Goal: Check status: Check status

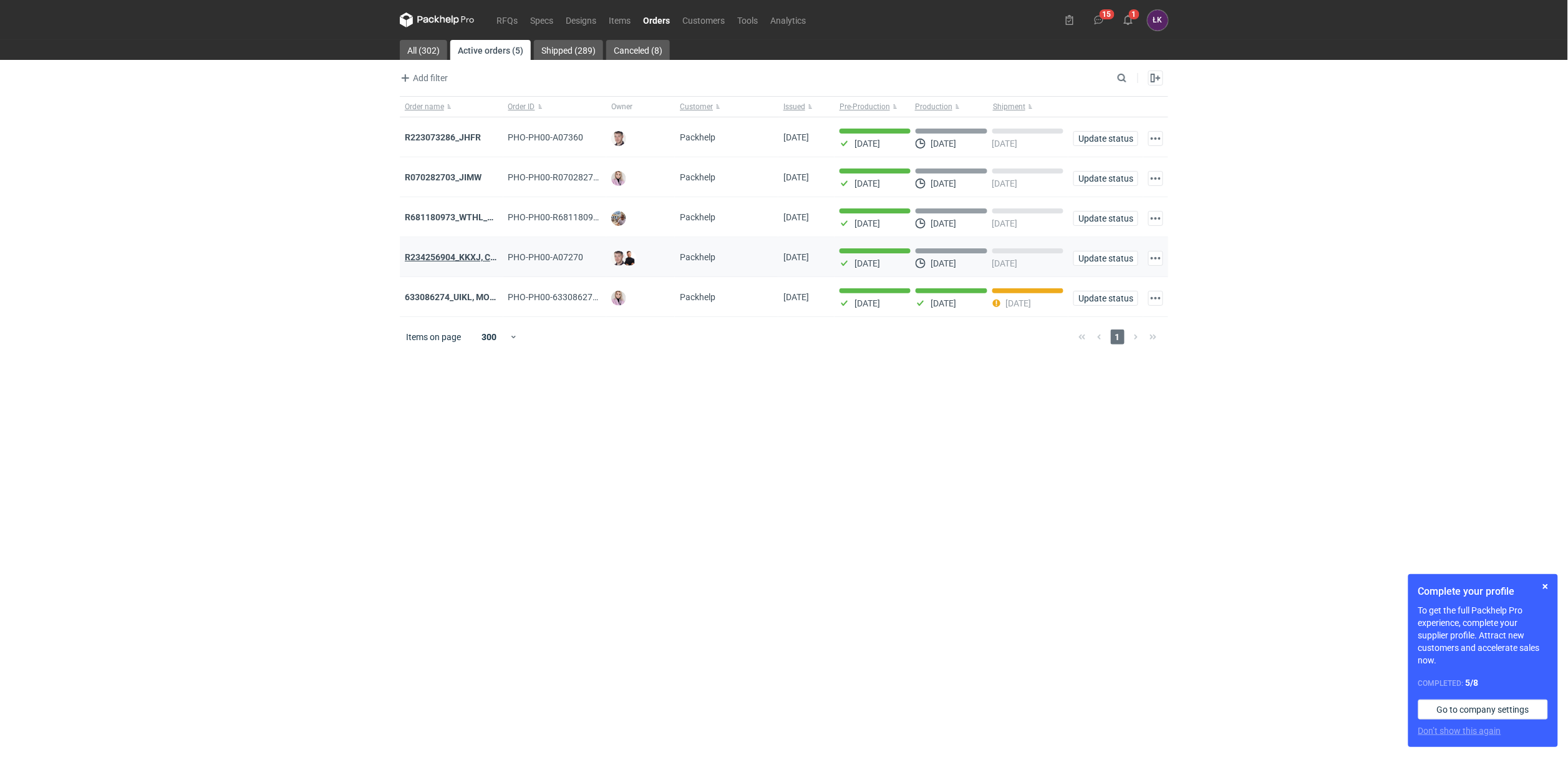
click at [448, 257] on strong "R234256904_KKXJ, CKTY,PCHN, FHNV,TJBT,BVDV,VPVS,UUAJ,HTKI,TWOS,IFEI,BQIJ'" at bounding box center [572, 256] width 334 height 10
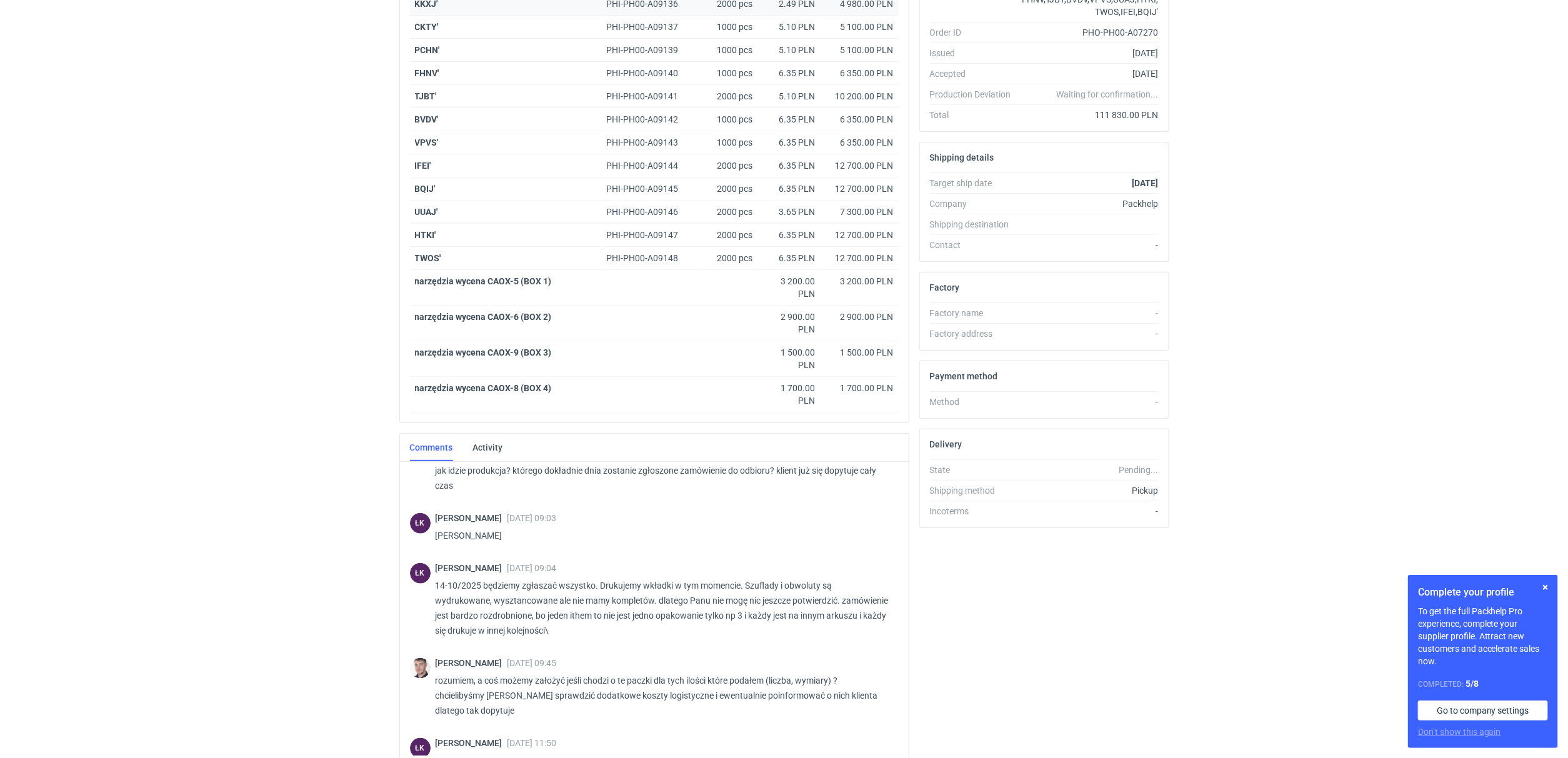
scroll to position [921, 0]
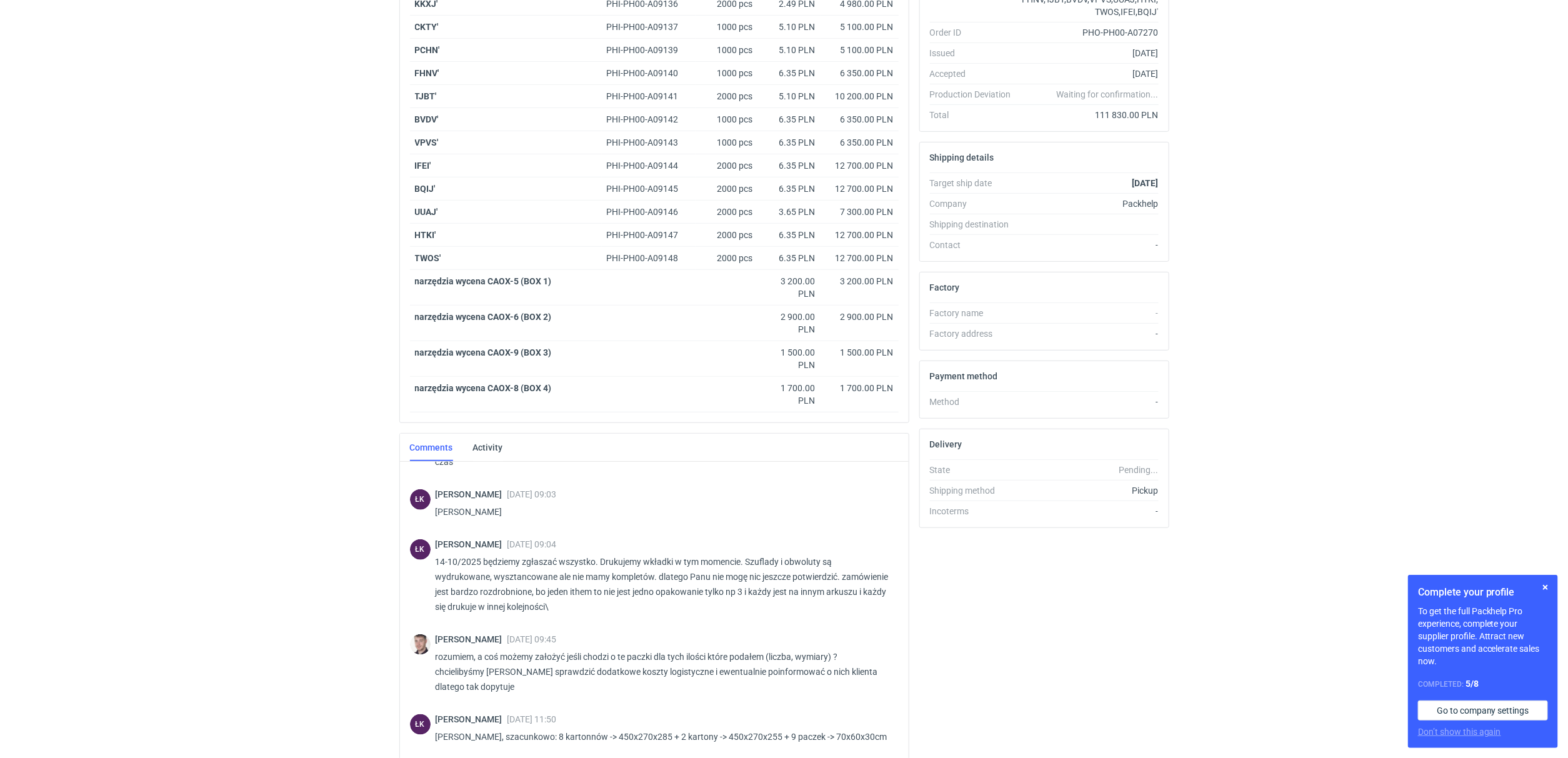
click at [461, 637] on span "[PERSON_NAME]" at bounding box center [472, 639] width 72 height 10
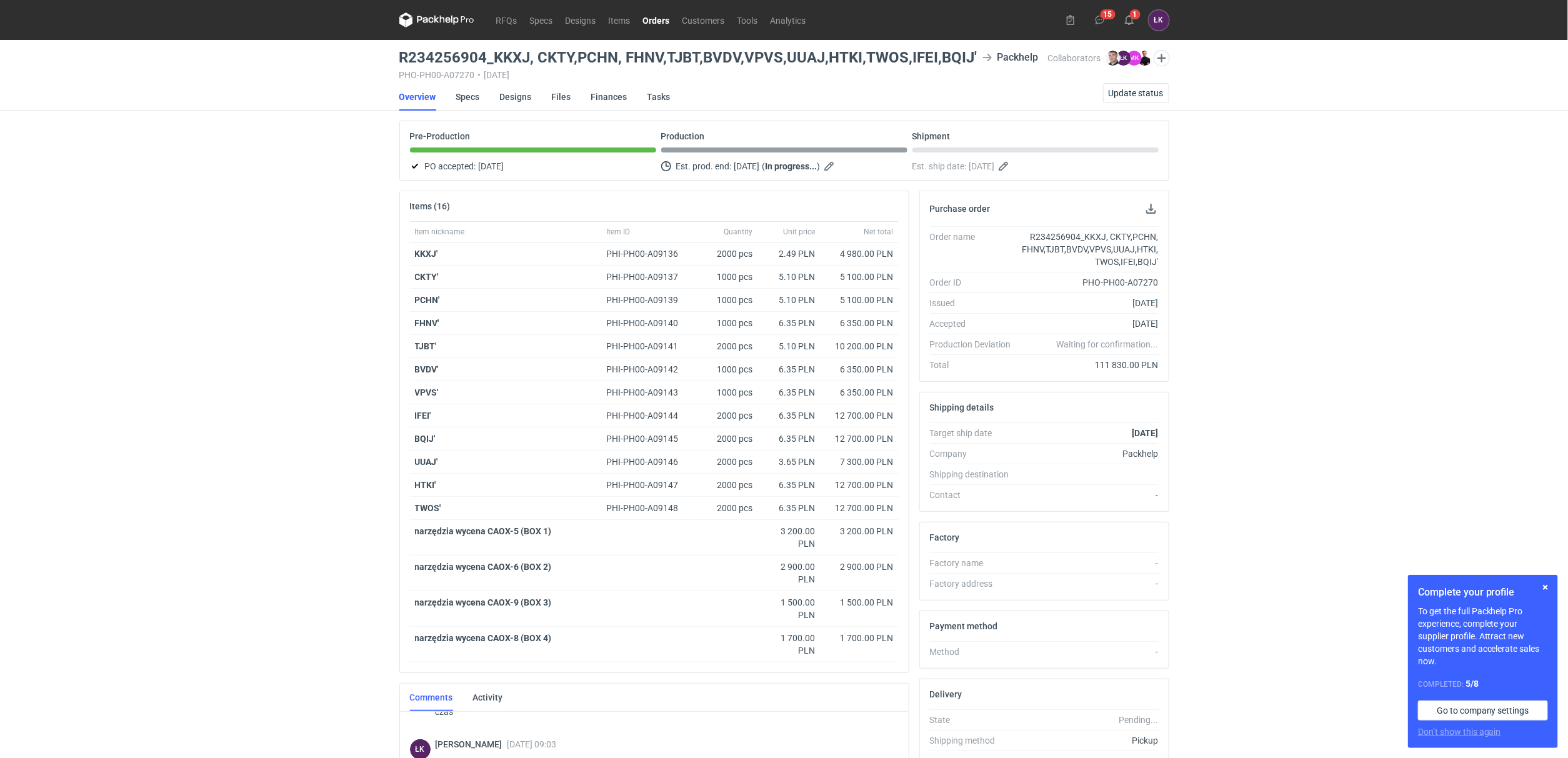
click at [227, 385] on div "RFQs Specs Designs Items Orders Customers Tools Analytics 15 1 ŁK [PERSON_NAME]…" at bounding box center [784, 379] width 1568 height 758
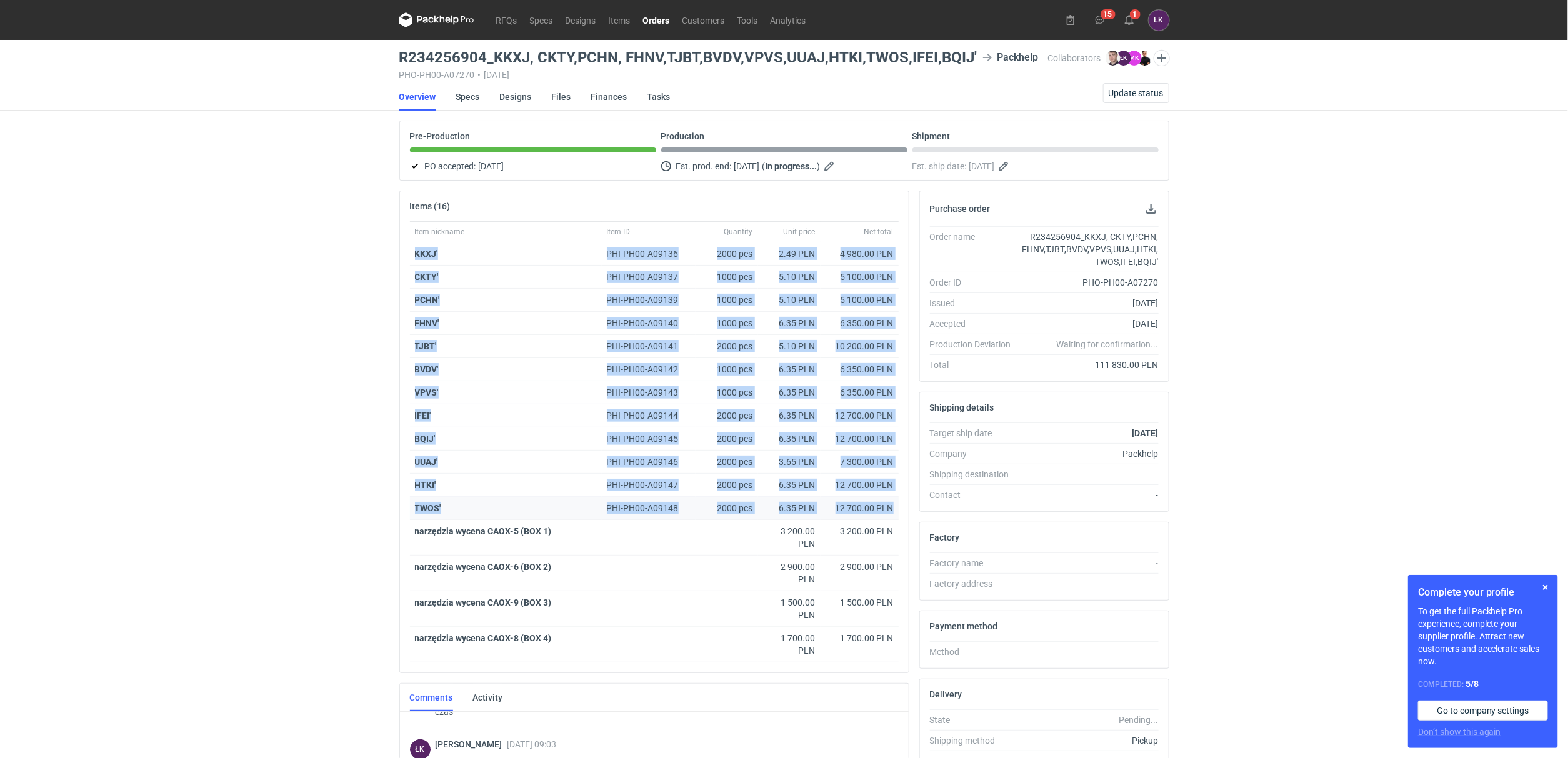
drag, startPoint x: 394, startPoint y: 254, endPoint x: 898, endPoint y: 505, distance: 563.0
click at [898, 505] on div "Items (16) Item nickname Item ID Quantity Unit price Net total KKXJ' PHI-PH00-A…" at bounding box center [655, 639] width 520 height 897
click at [357, 486] on div "RFQs Specs Designs Items Orders Customers Tools Analytics 15 1 ŁK [PERSON_NAME]…" at bounding box center [784, 379] width 1568 height 758
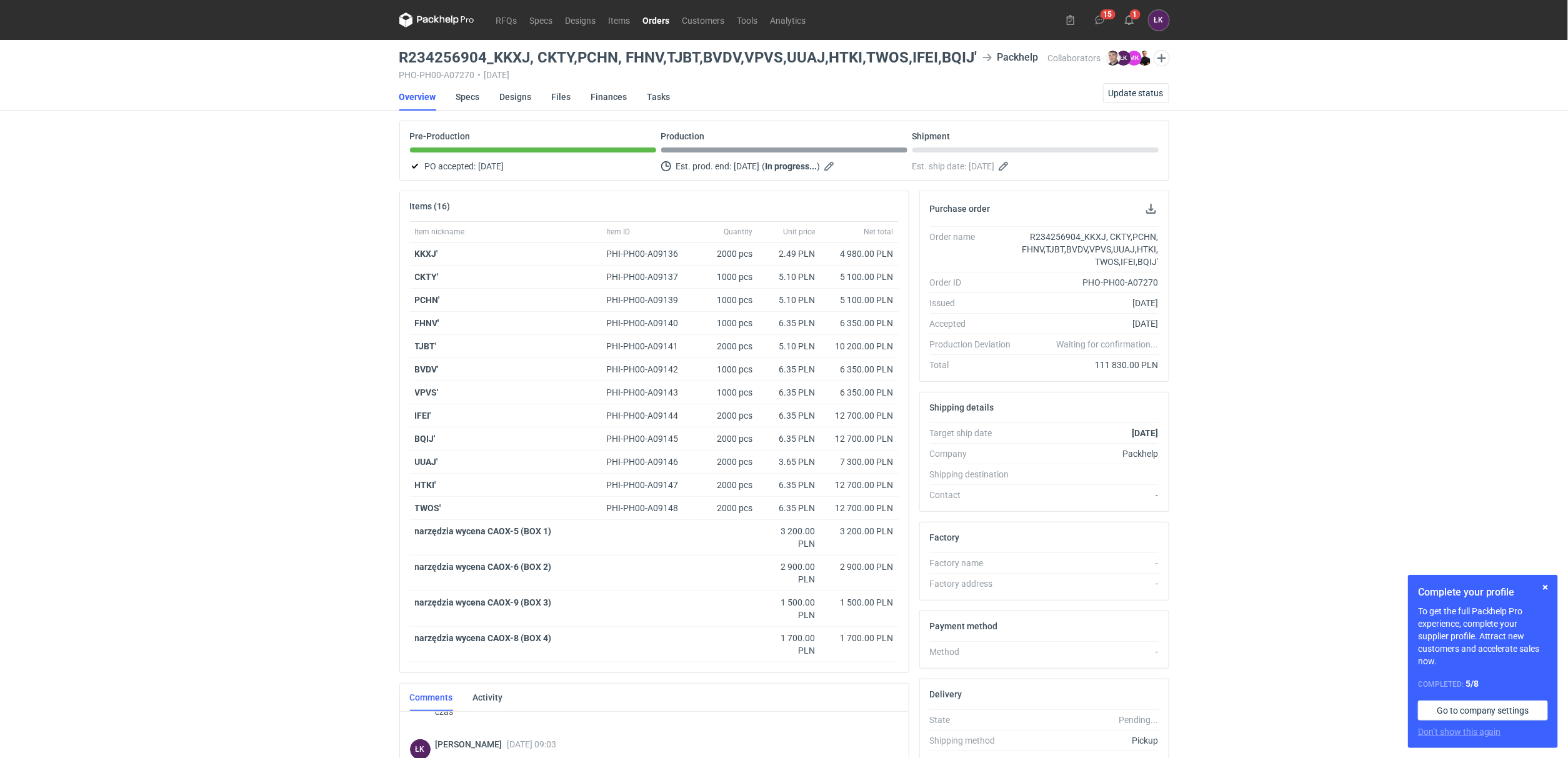
click at [291, 415] on div "RFQs Specs Designs Items Orders Customers Tools Analytics 15 1 ŁK [PERSON_NAME]…" at bounding box center [784, 379] width 1568 height 758
click at [1127, 22] on use at bounding box center [1129, 19] width 9 height 10
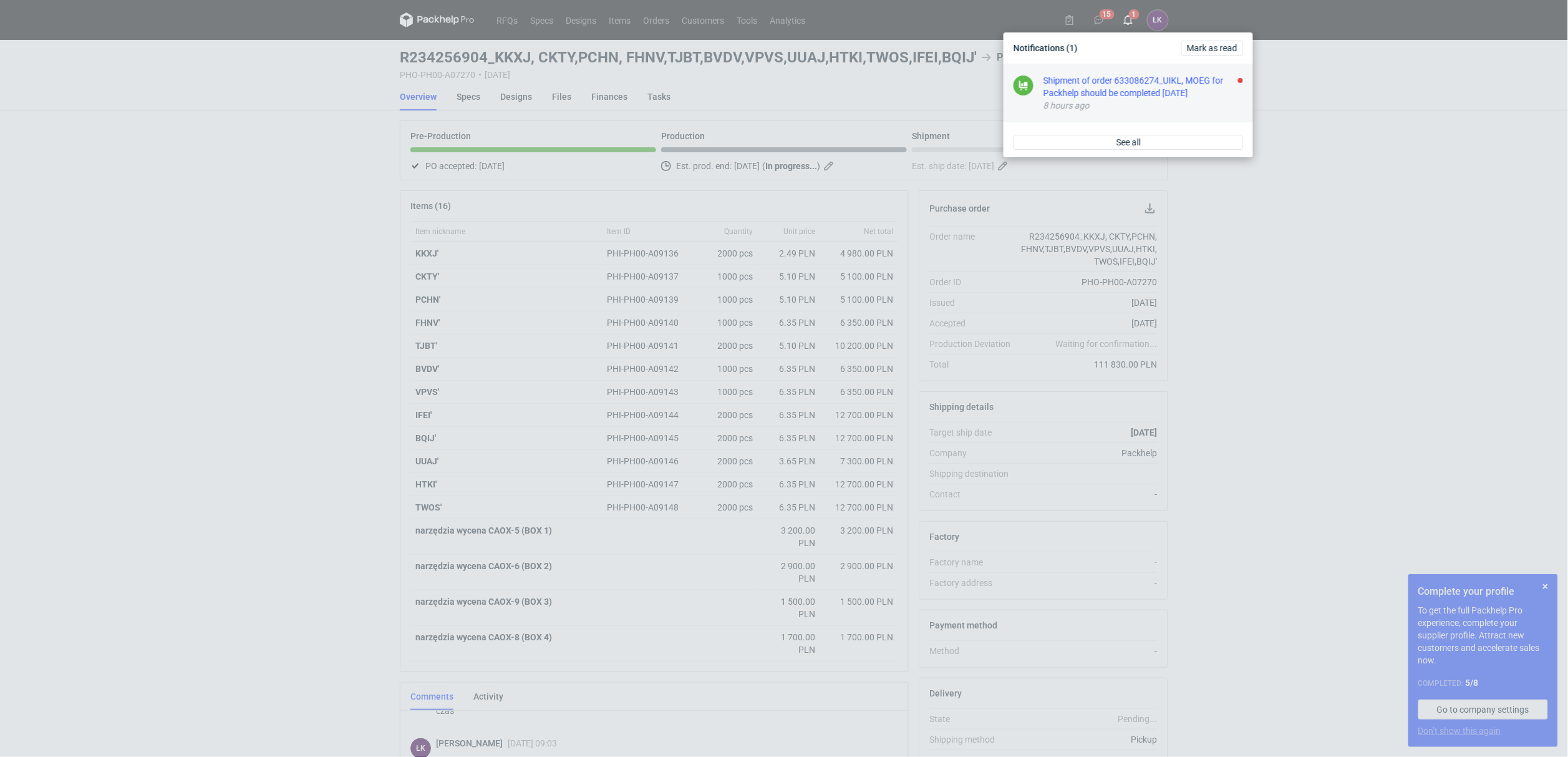
click at [1131, 93] on div "Shipment of order 633086274_UIKL, MOEG for Packhelp should be completed [DATE]" at bounding box center [1143, 87] width 200 height 25
click at [1338, 173] on div "Notifications [PERSON_NAME] as read Good job, you're up to date. When someone i…" at bounding box center [784, 378] width 1568 height 757
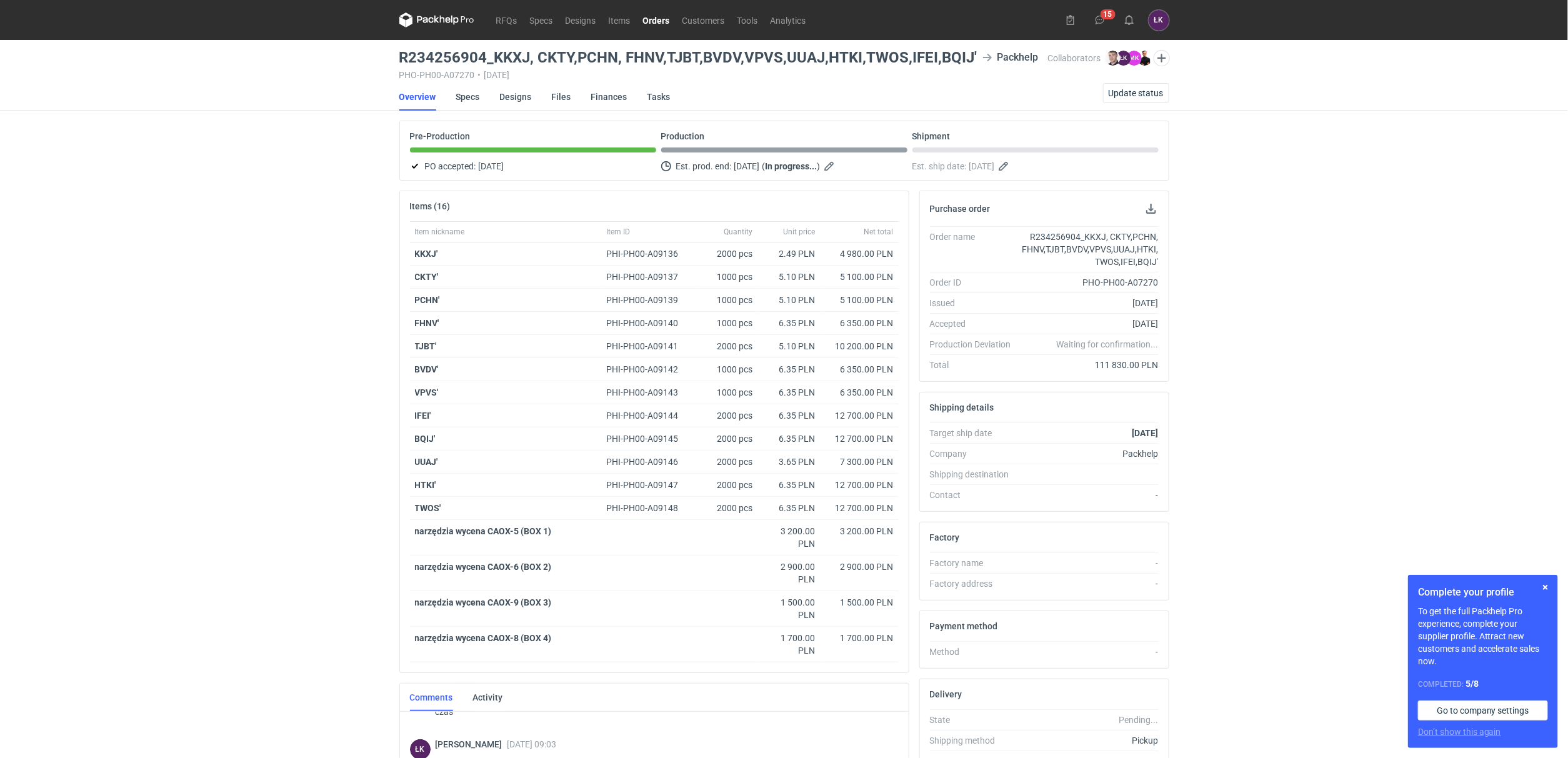
click at [311, 447] on div "RFQs Specs Designs Items Orders Customers Tools Analytics 15 ŁK [PERSON_NAME] […" at bounding box center [784, 379] width 1568 height 758
